Goal: Information Seeking & Learning: Find specific fact

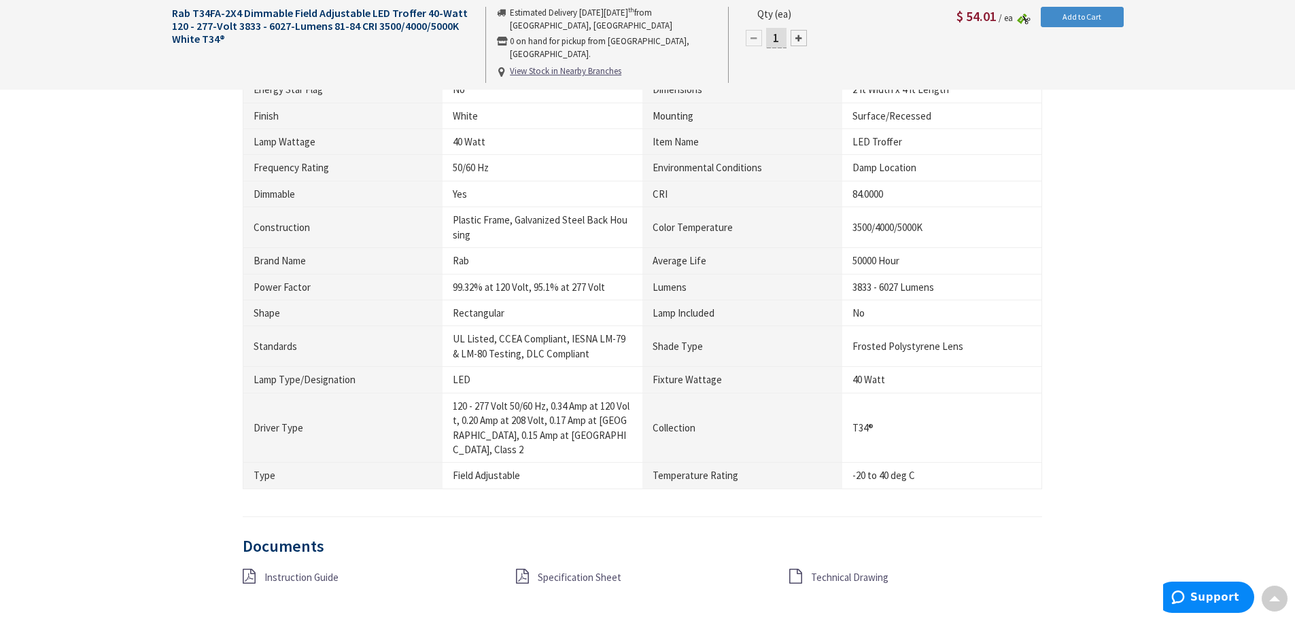
scroll to position [612, 0]
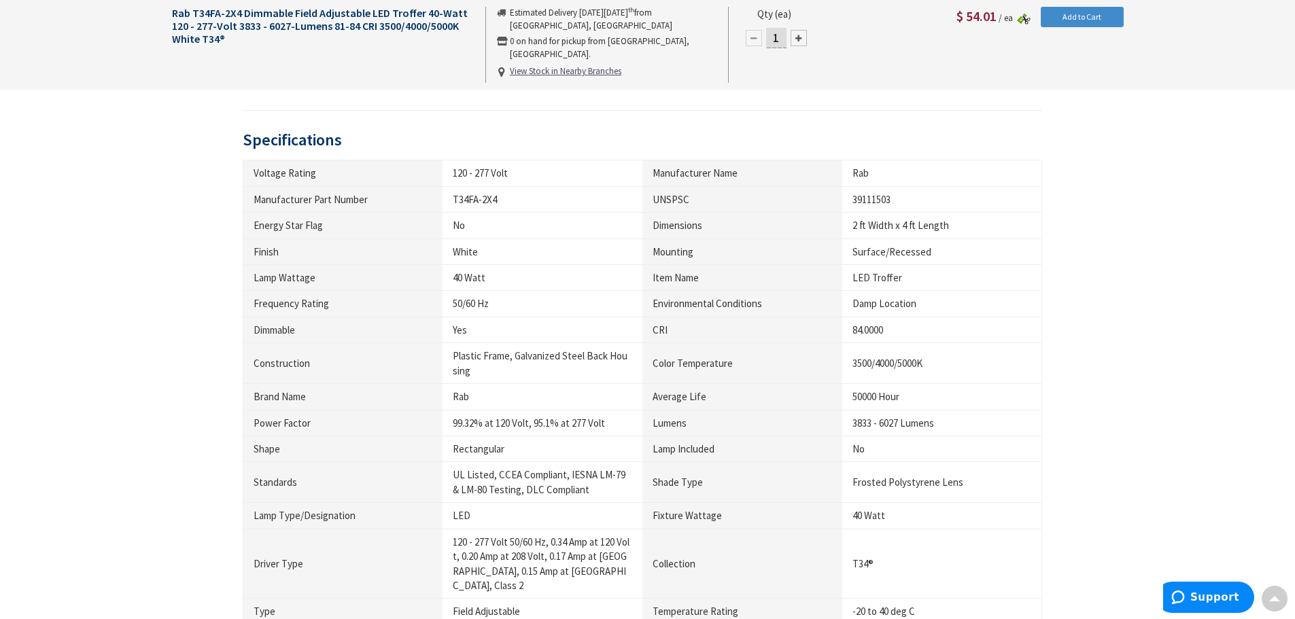
drag, startPoint x: 454, startPoint y: 230, endPoint x: 194, endPoint y: 162, distance: 268.4
click at [181, 162] on div "× Product Video Specifications Voltage Rating 120 - 277 Volt Manufacturer Name …" at bounding box center [648, 433] width 972 height 686
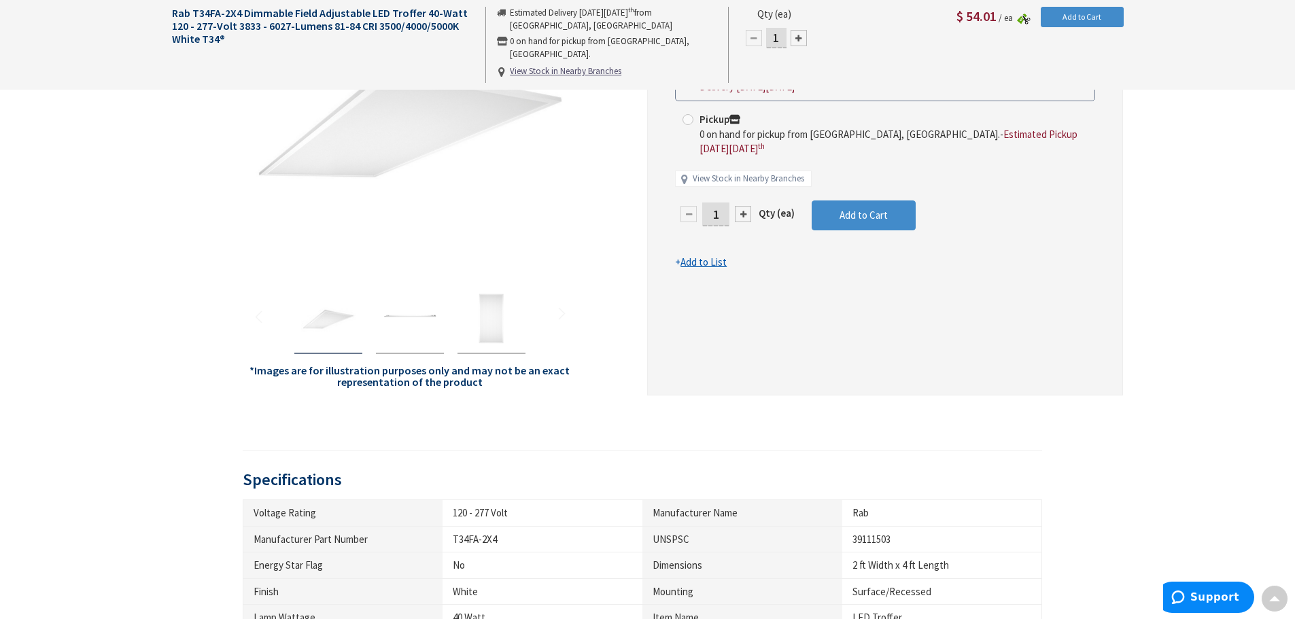
scroll to position [0, 0]
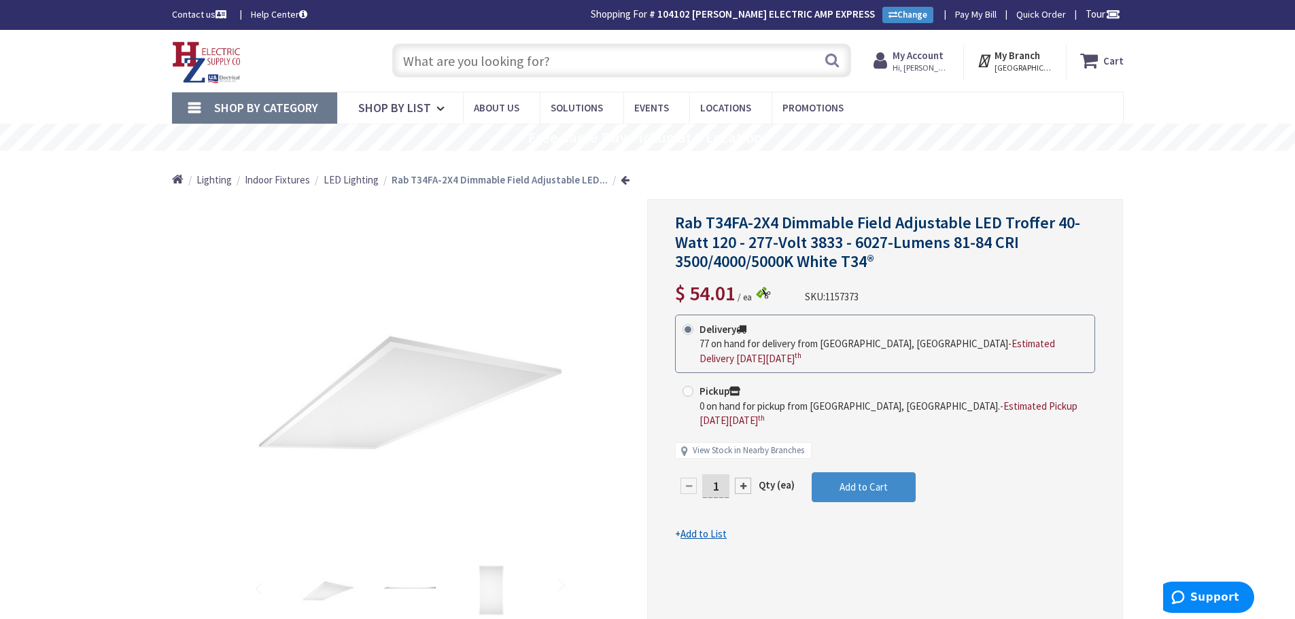
click at [597, 56] on input "text" at bounding box center [621, 60] width 459 height 34
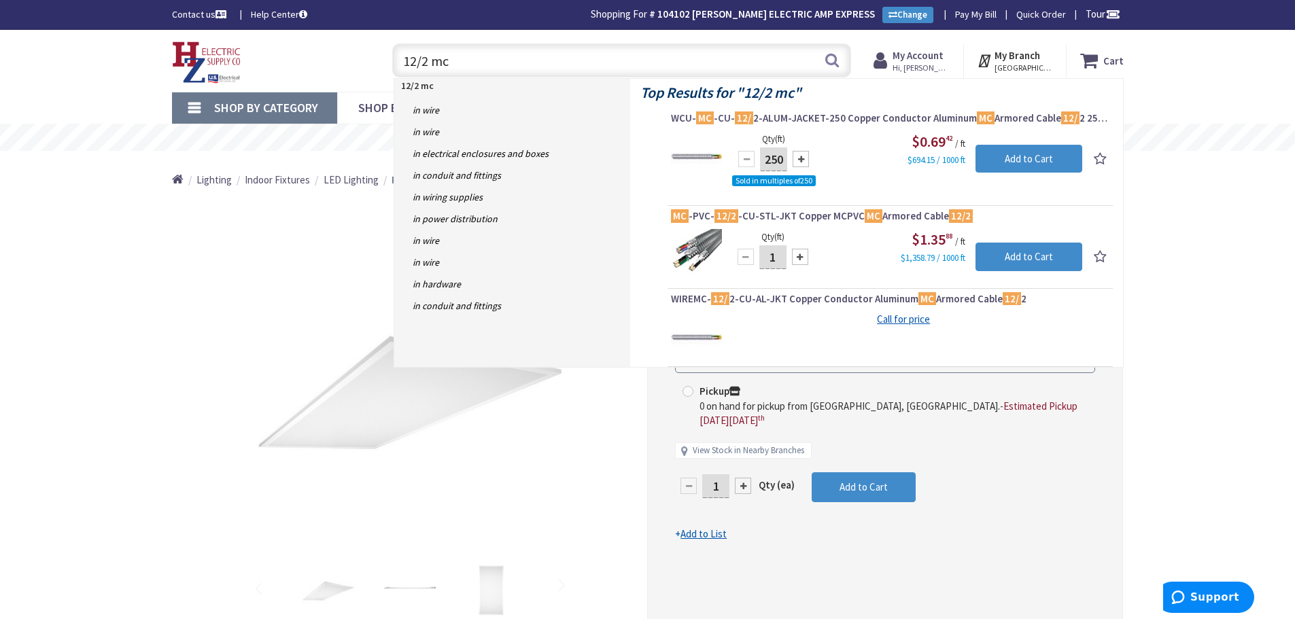
click at [545, 59] on input "12/2 mc" at bounding box center [621, 60] width 459 height 34
click at [182, 287] on div "*Images are for illustration purposes only and may not be an exact representati…" at bounding box center [410, 433] width 476 height 468
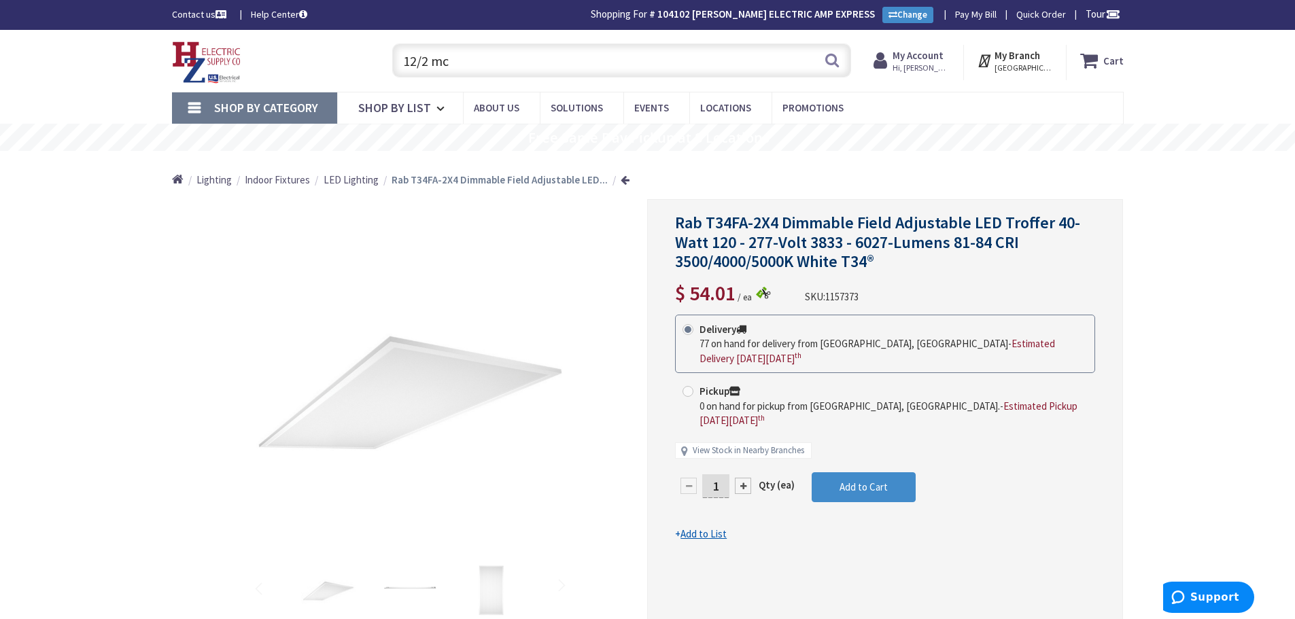
drag, startPoint x: 503, startPoint y: 61, endPoint x: 400, endPoint y: 63, distance: 102.6
click at [400, 63] on input "12/2 mc" at bounding box center [621, 60] width 459 height 34
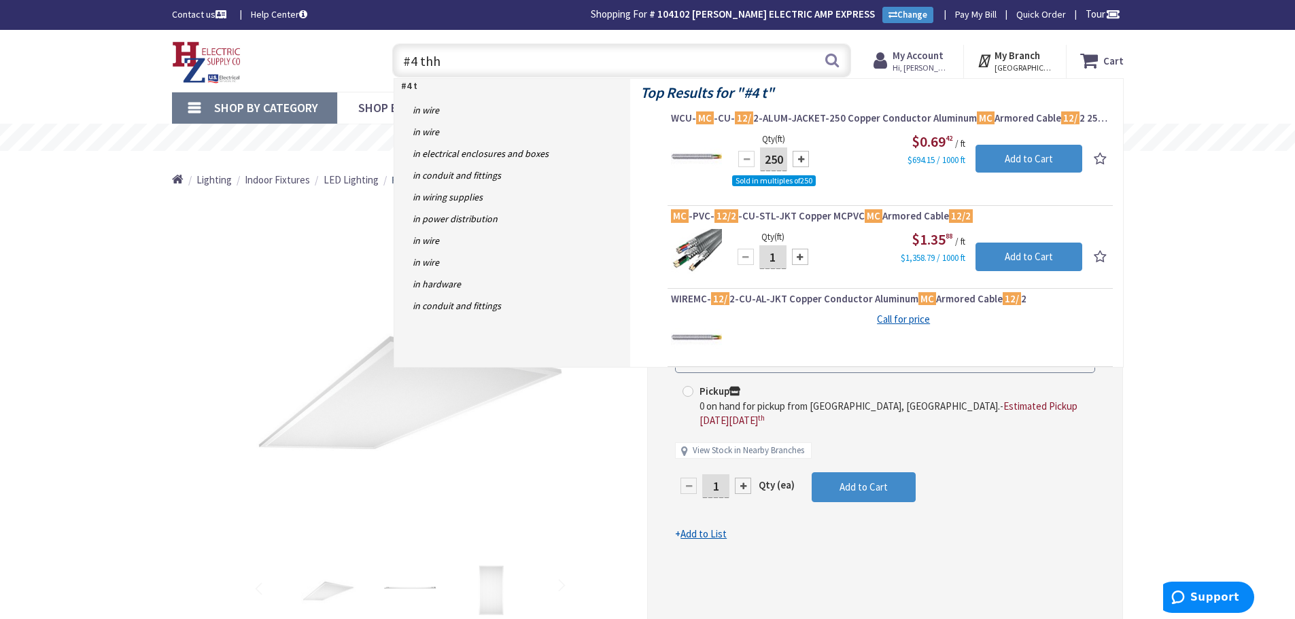
type input "#4 thhn"
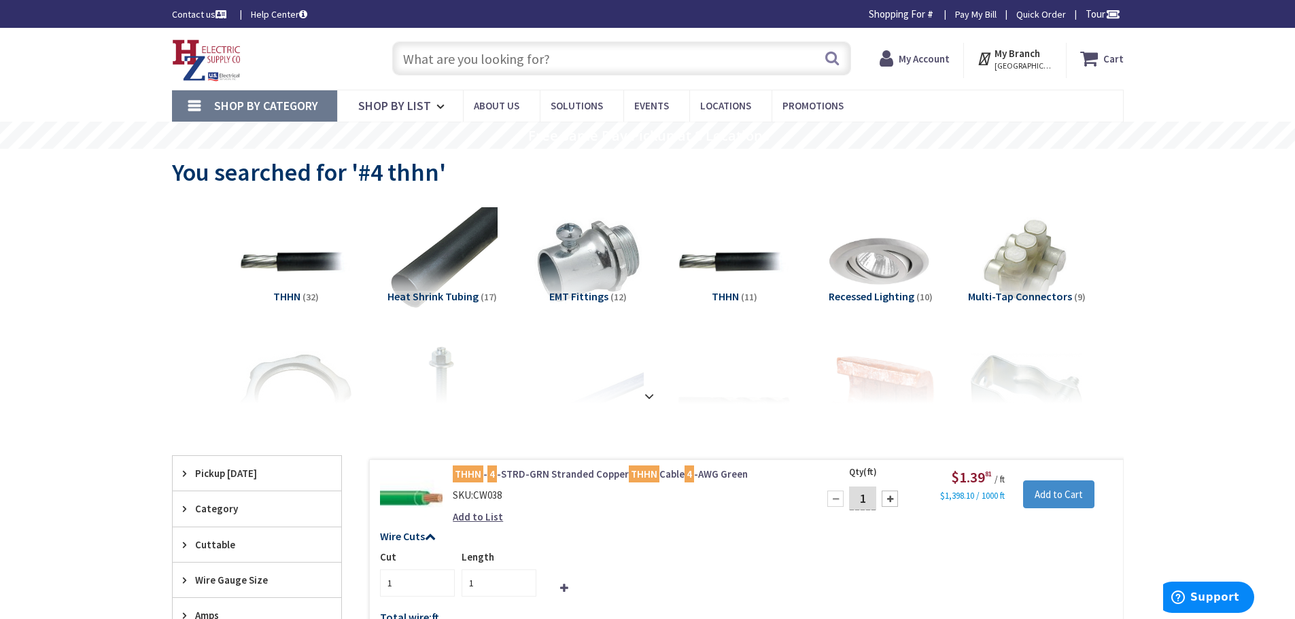
type input "[PERSON_NAME][GEOGRAPHIC_DATA], [GEOGRAPHIC_DATA]"
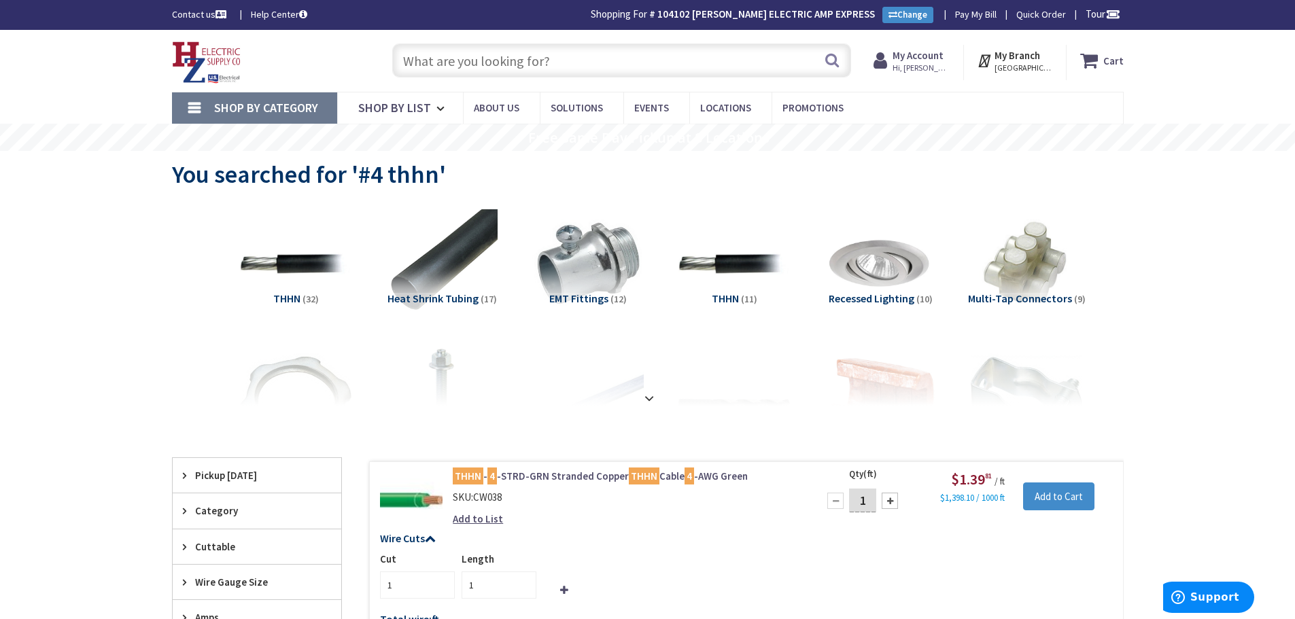
click at [560, 71] on input "text" at bounding box center [621, 60] width 459 height 34
click at [588, 70] on input "text" at bounding box center [621, 60] width 459 height 34
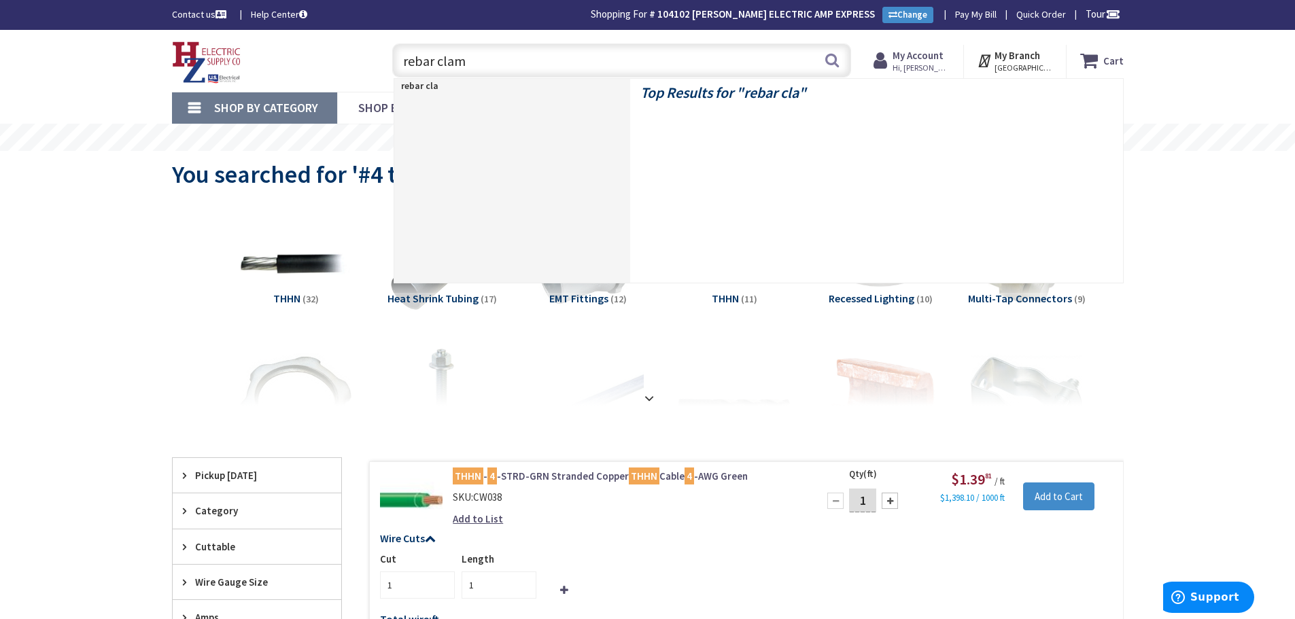
type input "rebar clamp"
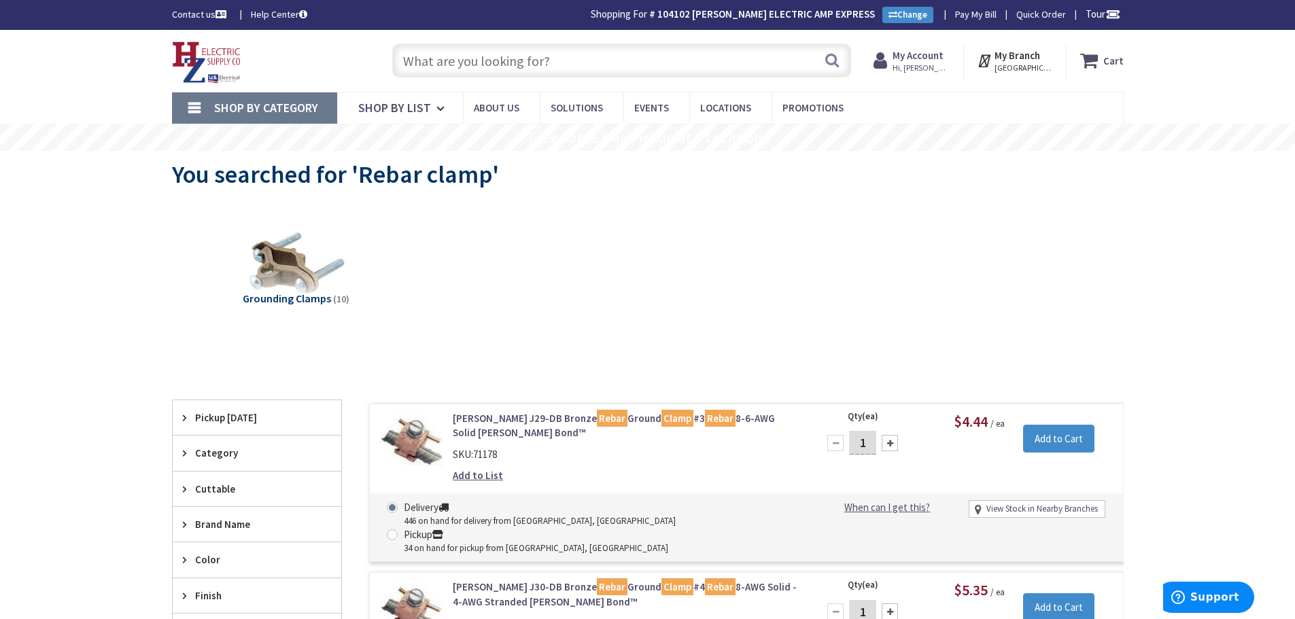
click at [570, 67] on input "text" at bounding box center [621, 60] width 459 height 34
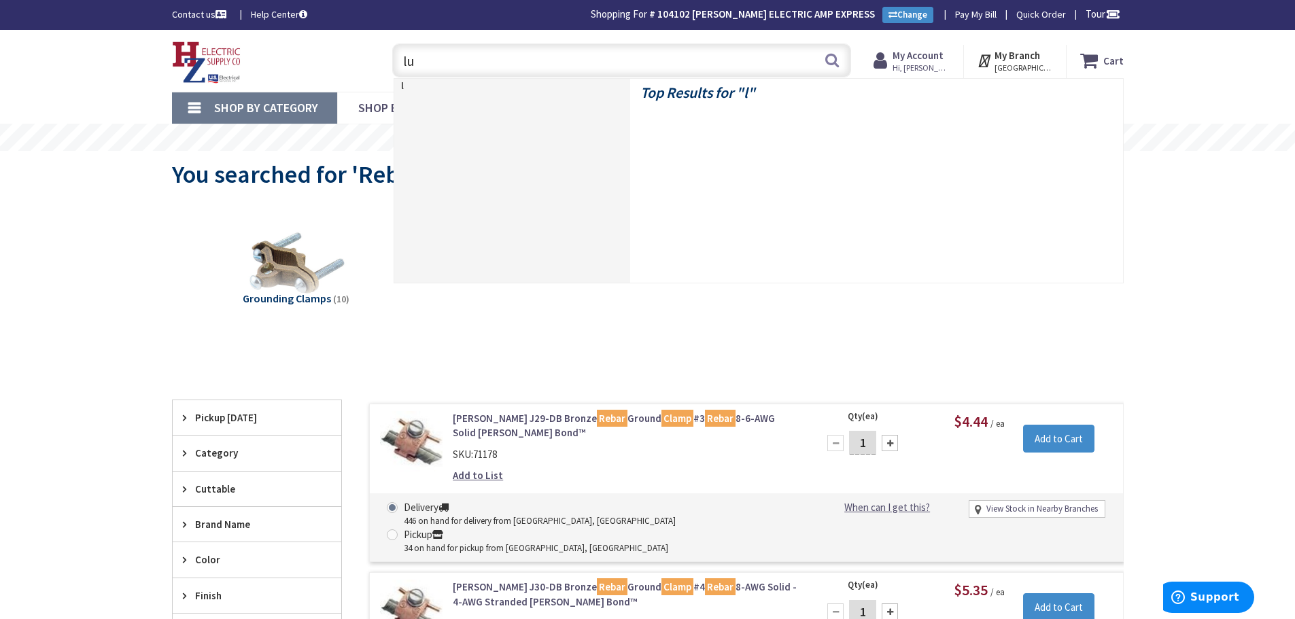
type input "lug"
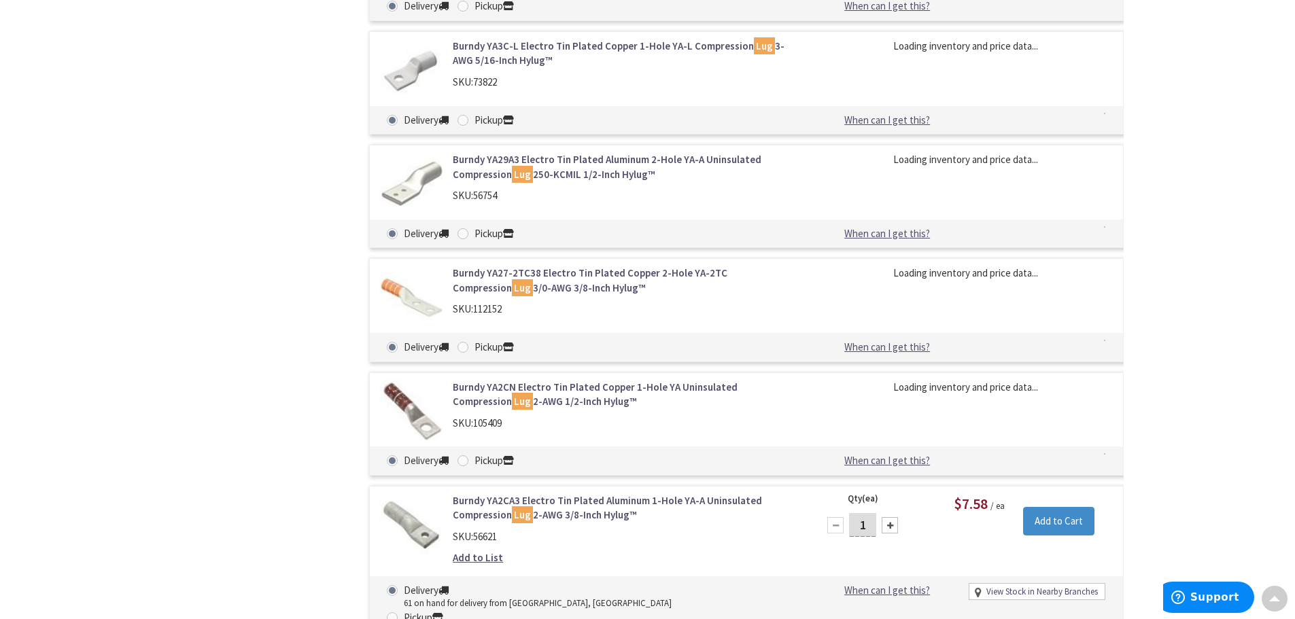
scroll to position [4871, 0]
